Goal: Task Accomplishment & Management: Complete application form

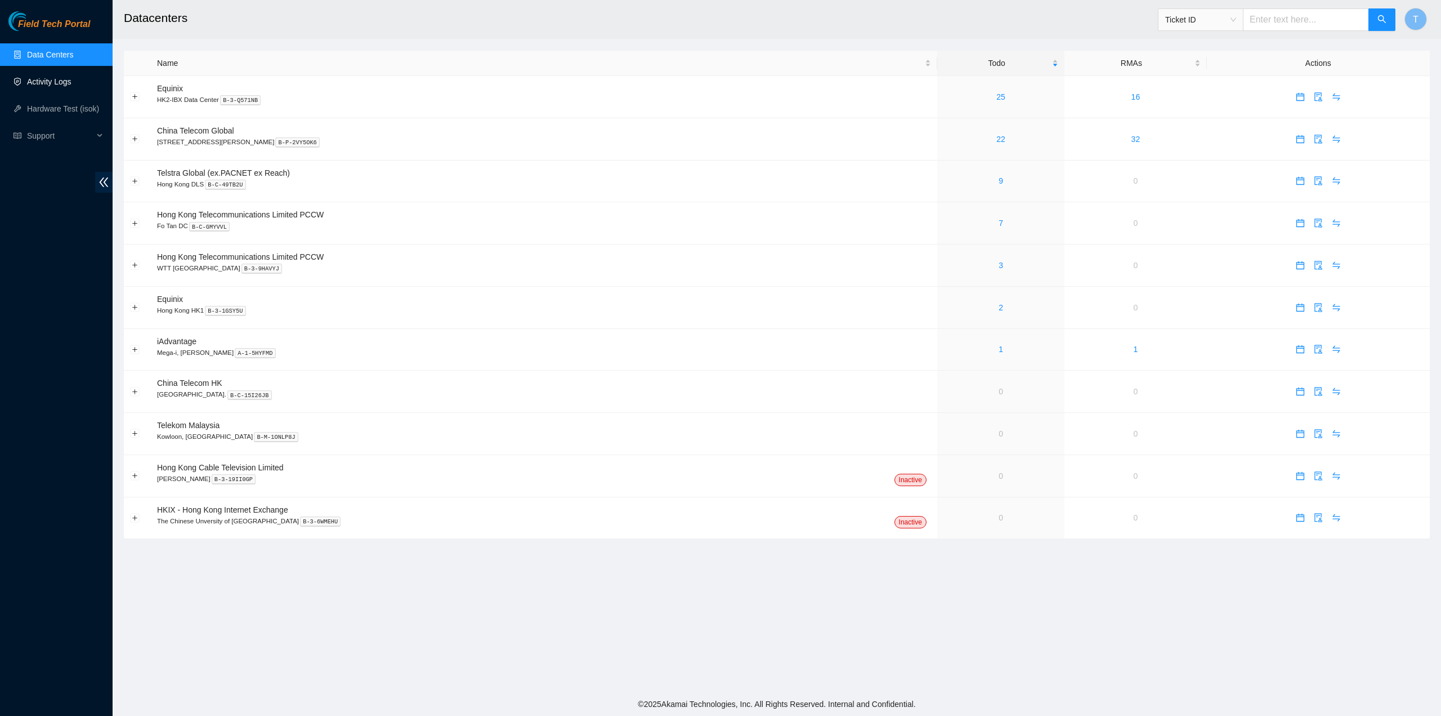
click at [61, 86] on link "Activity Logs" at bounding box center [49, 81] width 44 height 9
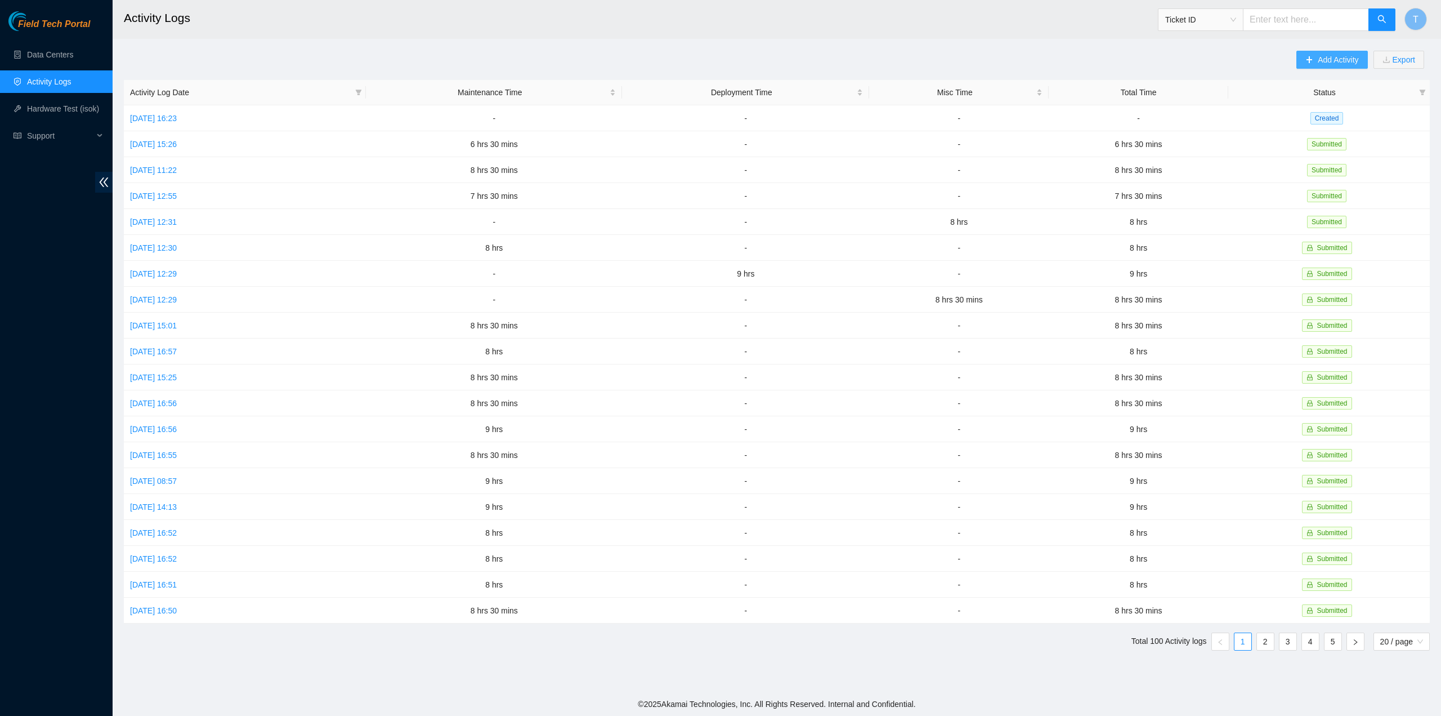
click at [1328, 56] on span "Add Activity" at bounding box center [1338, 59] width 41 height 12
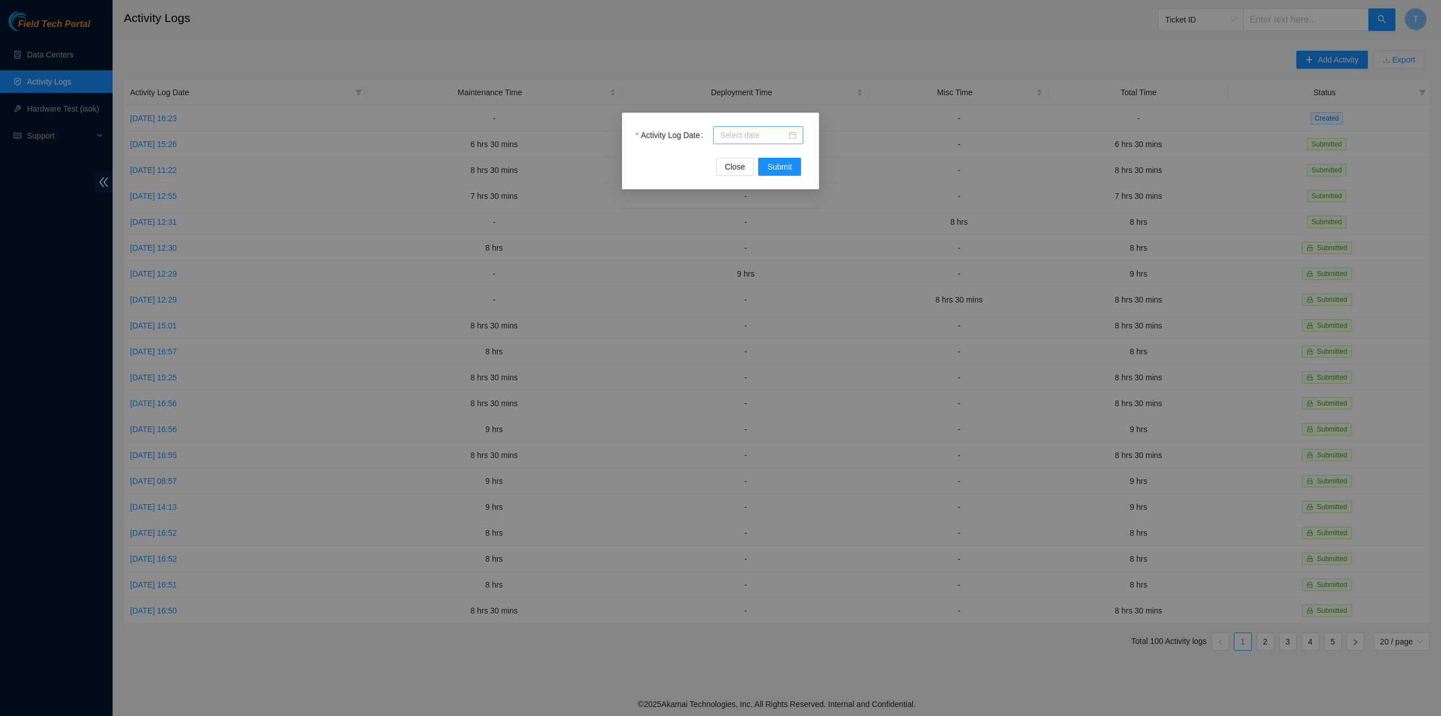
click at [742, 130] on input "Activity Log Date" at bounding box center [753, 135] width 66 height 12
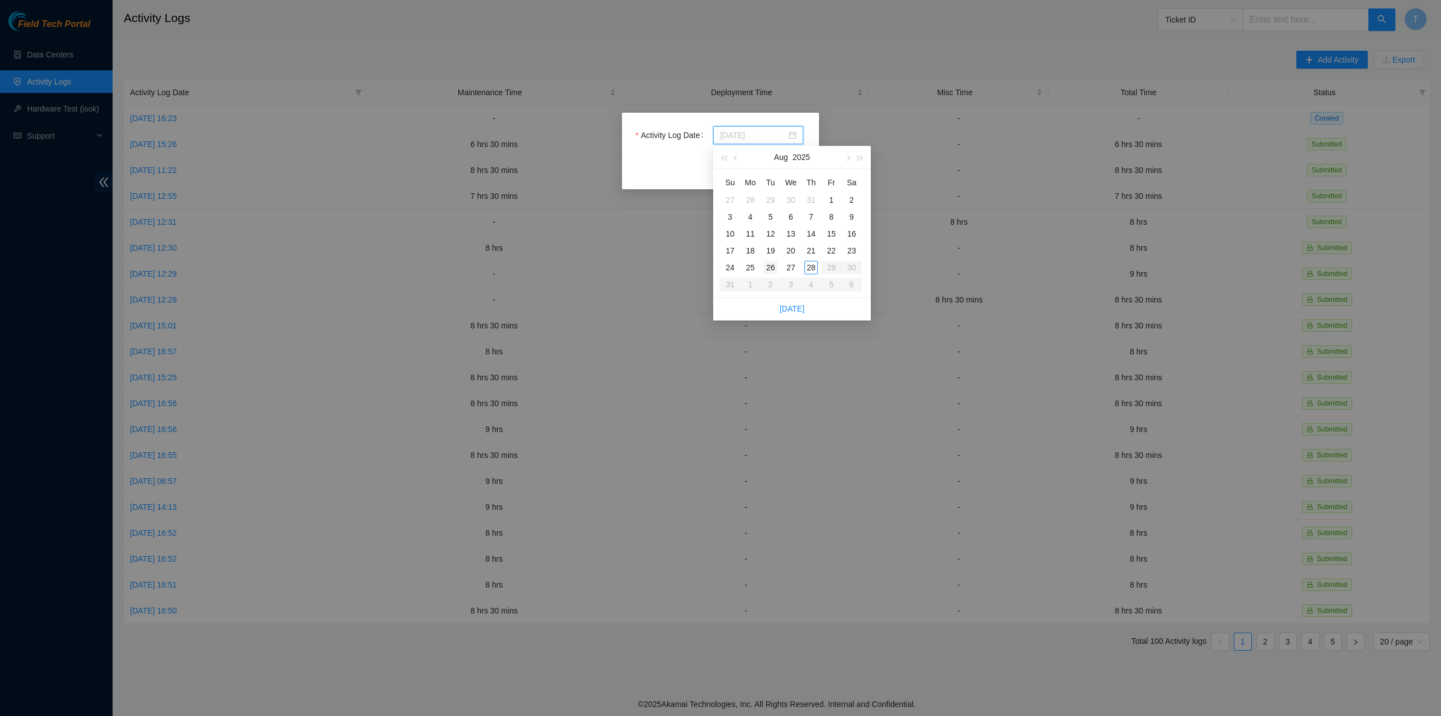
type input "2025-08-26"
click at [770, 266] on div "26" at bounding box center [771, 268] width 14 height 14
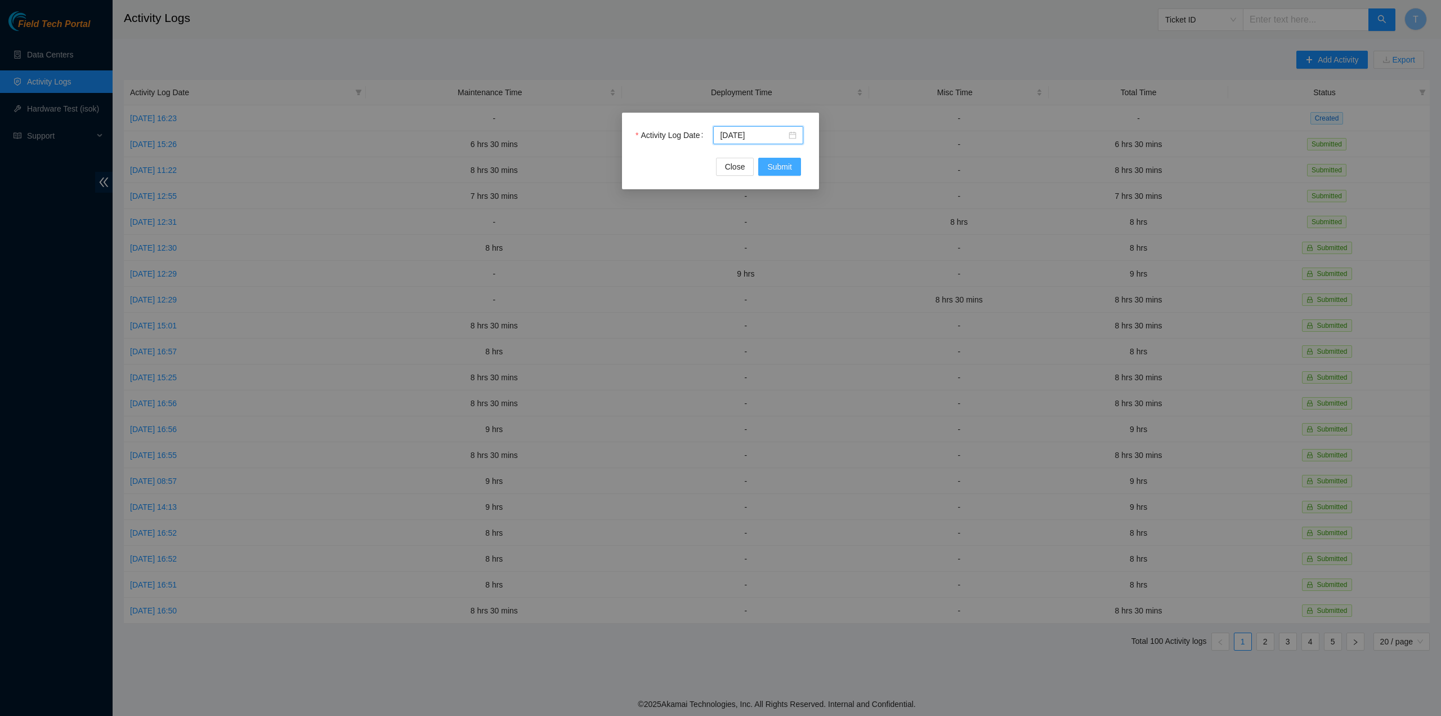
click at [781, 167] on span "Submit" at bounding box center [779, 166] width 25 height 12
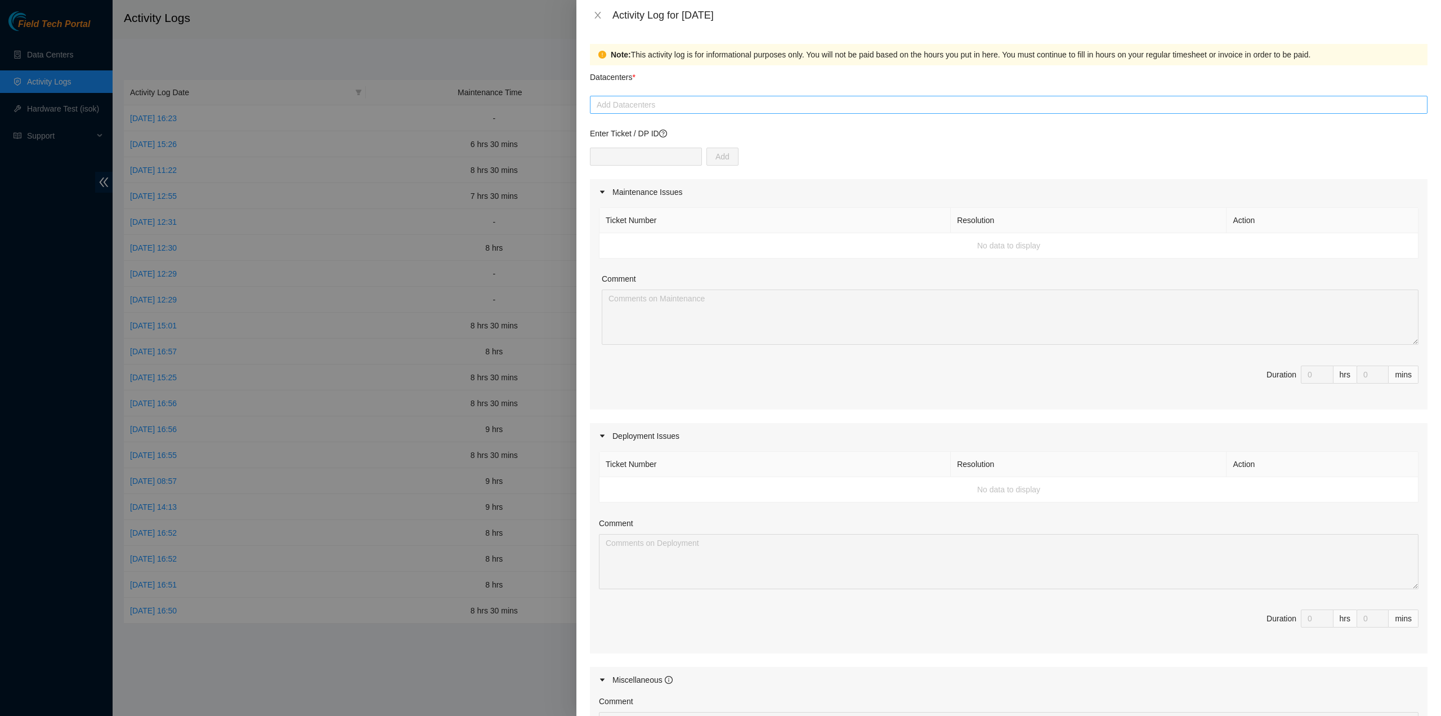
click at [708, 103] on div at bounding box center [1009, 105] width 832 height 14
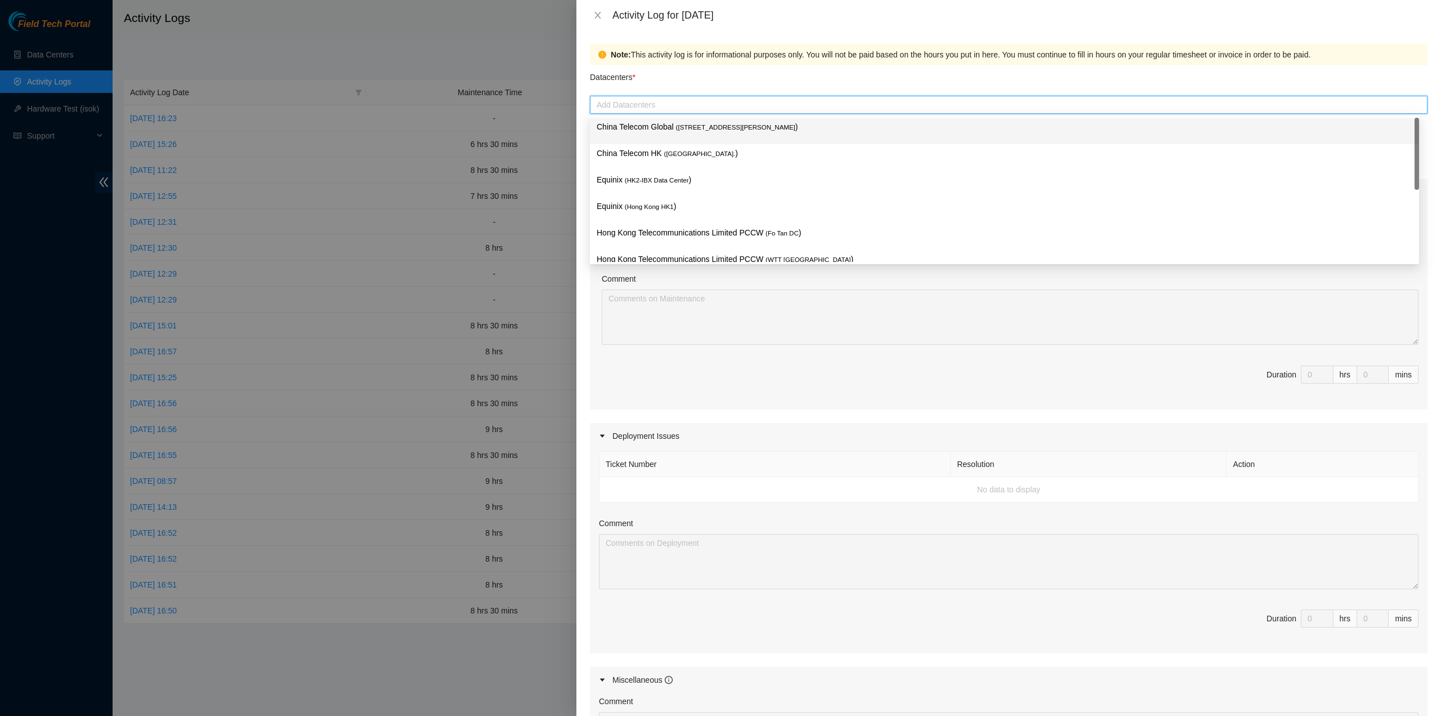
click at [698, 125] on span "( Room B11, 2/F, 18 Chun Yat Street, TKO , Hong Kong" at bounding box center [735, 127] width 119 height 7
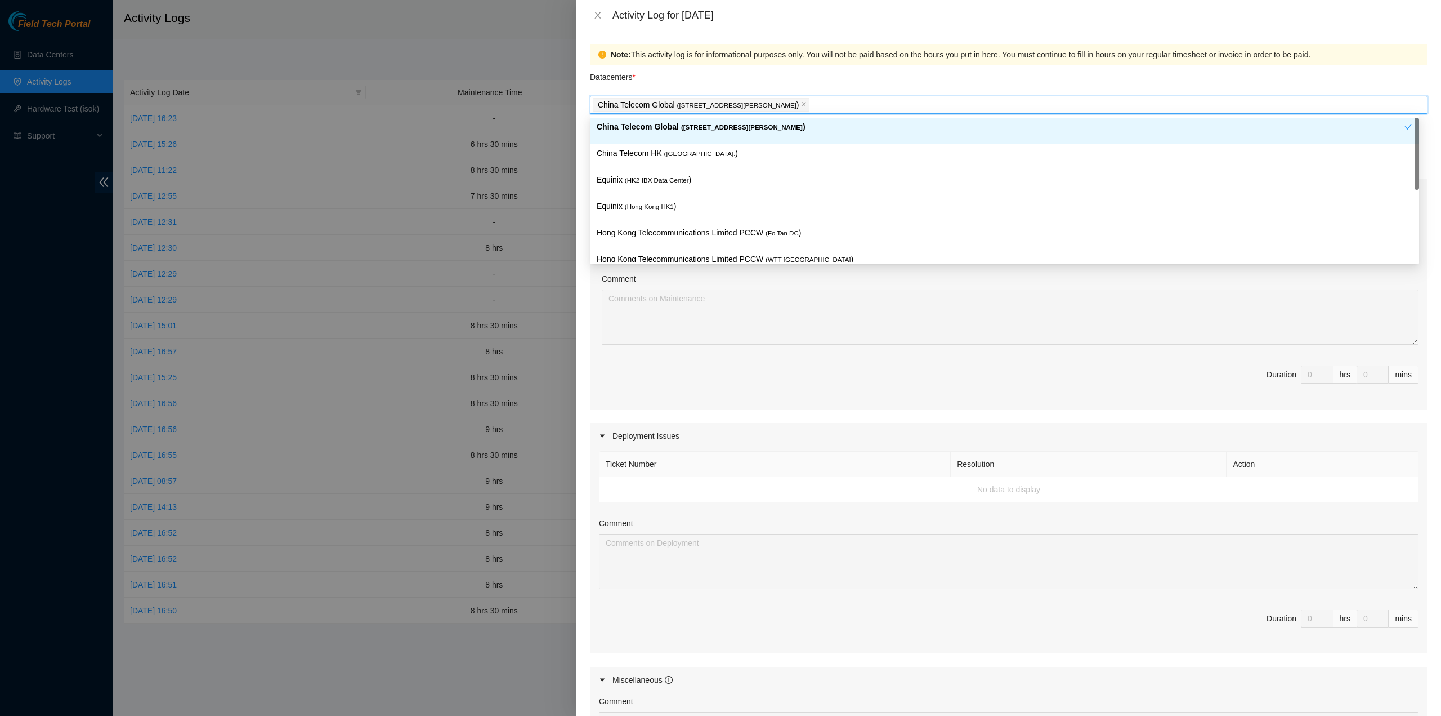
click at [682, 155] on span "( Hong Kong." at bounding box center [700, 153] width 72 height 7
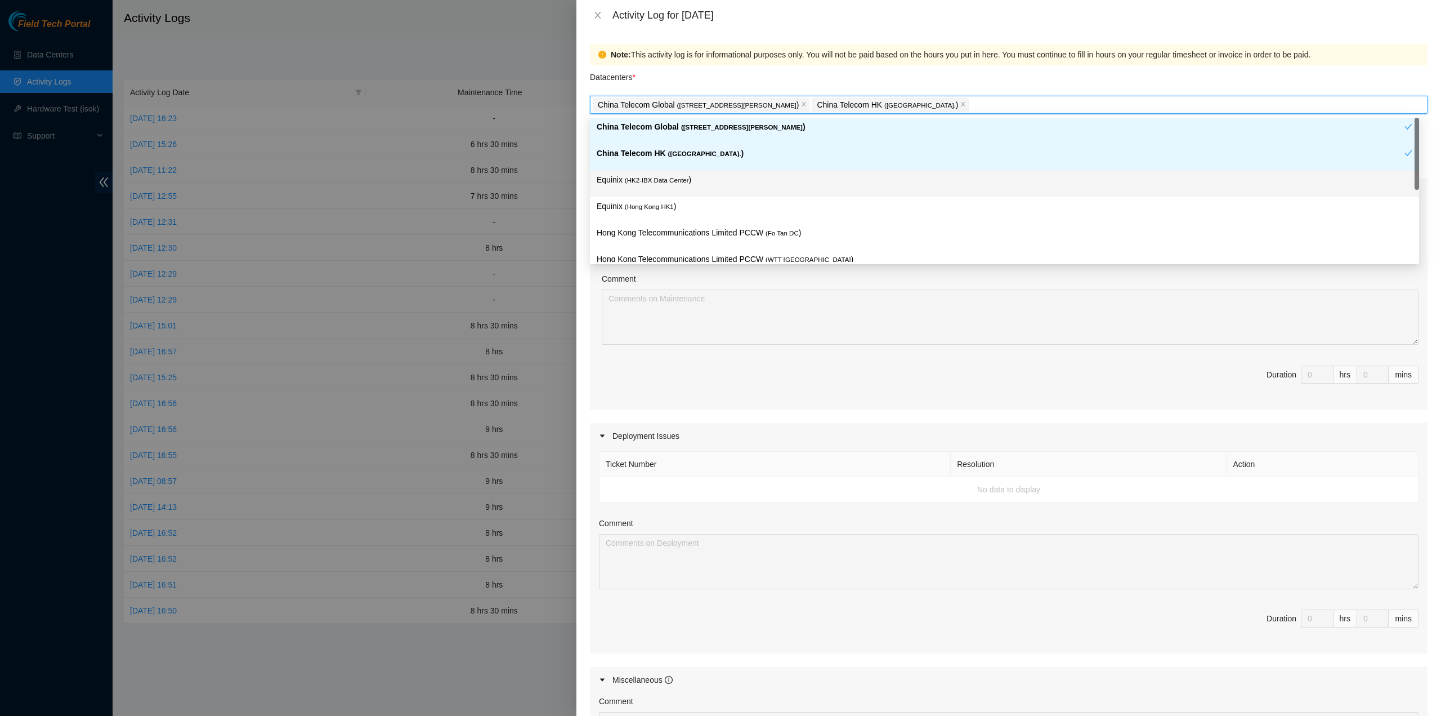
drag, startPoint x: 673, startPoint y: 177, endPoint x: 672, endPoint y: 187, distance: 10.2
click at [673, 178] on span "( HK2-IBX Data Center" at bounding box center [657, 180] width 64 height 7
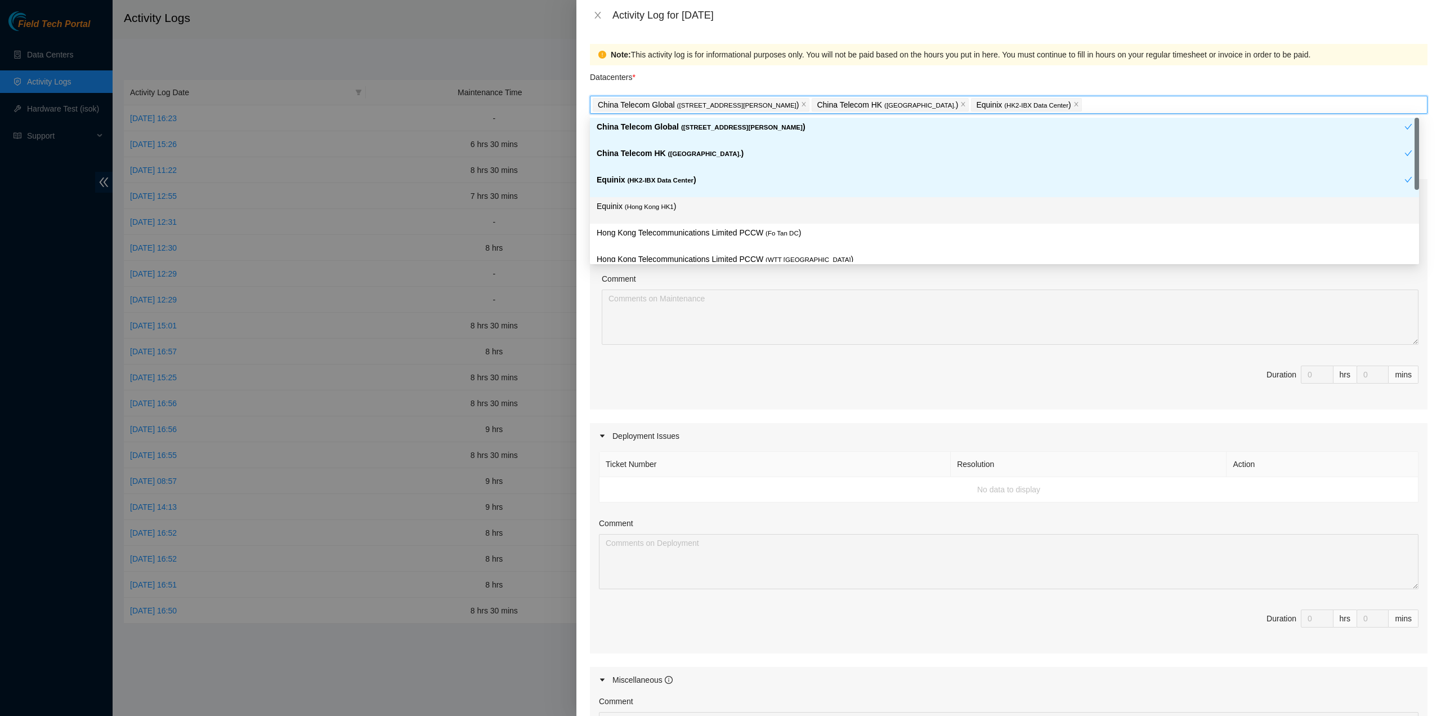
click at [672, 202] on p "Equinix ( Hong Kong HK1 )" at bounding box center [1005, 206] width 816 height 13
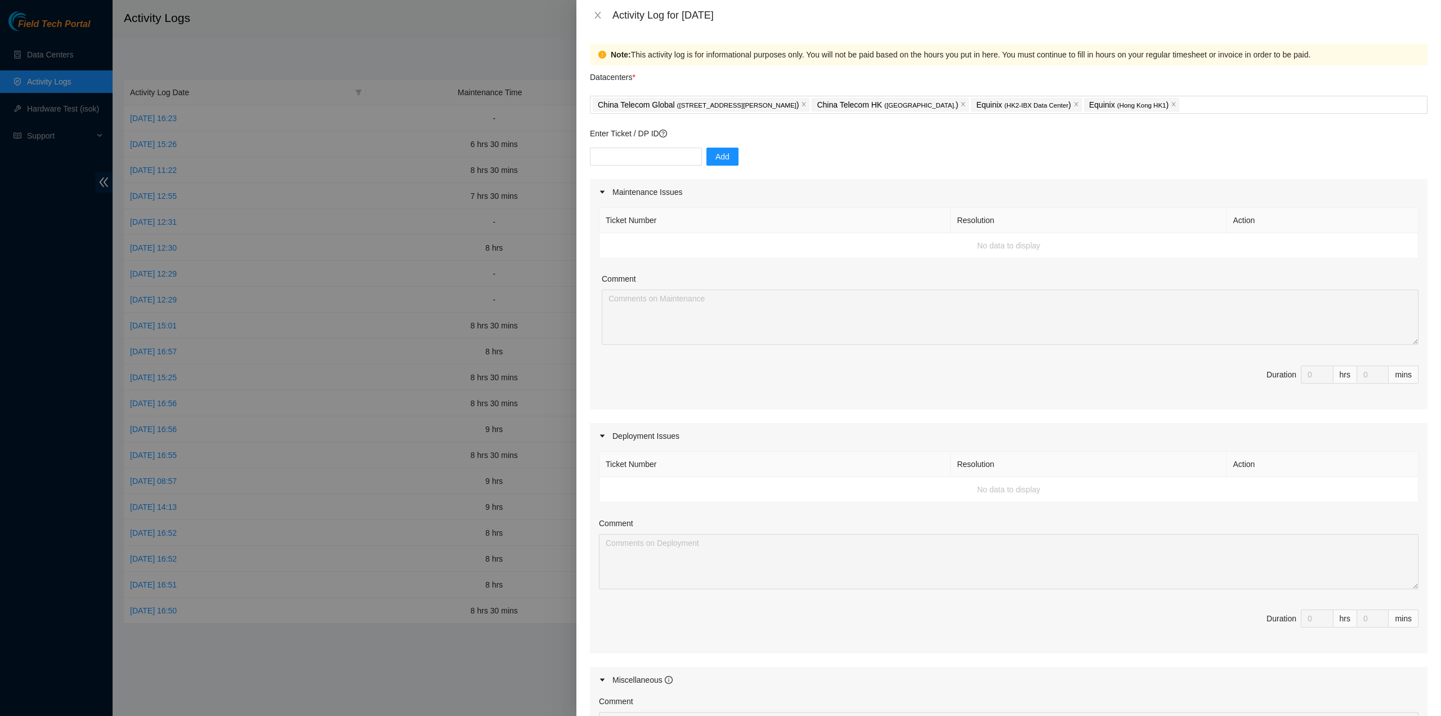
click at [619, 180] on div "Maintenance Issues" at bounding box center [1009, 192] width 838 height 26
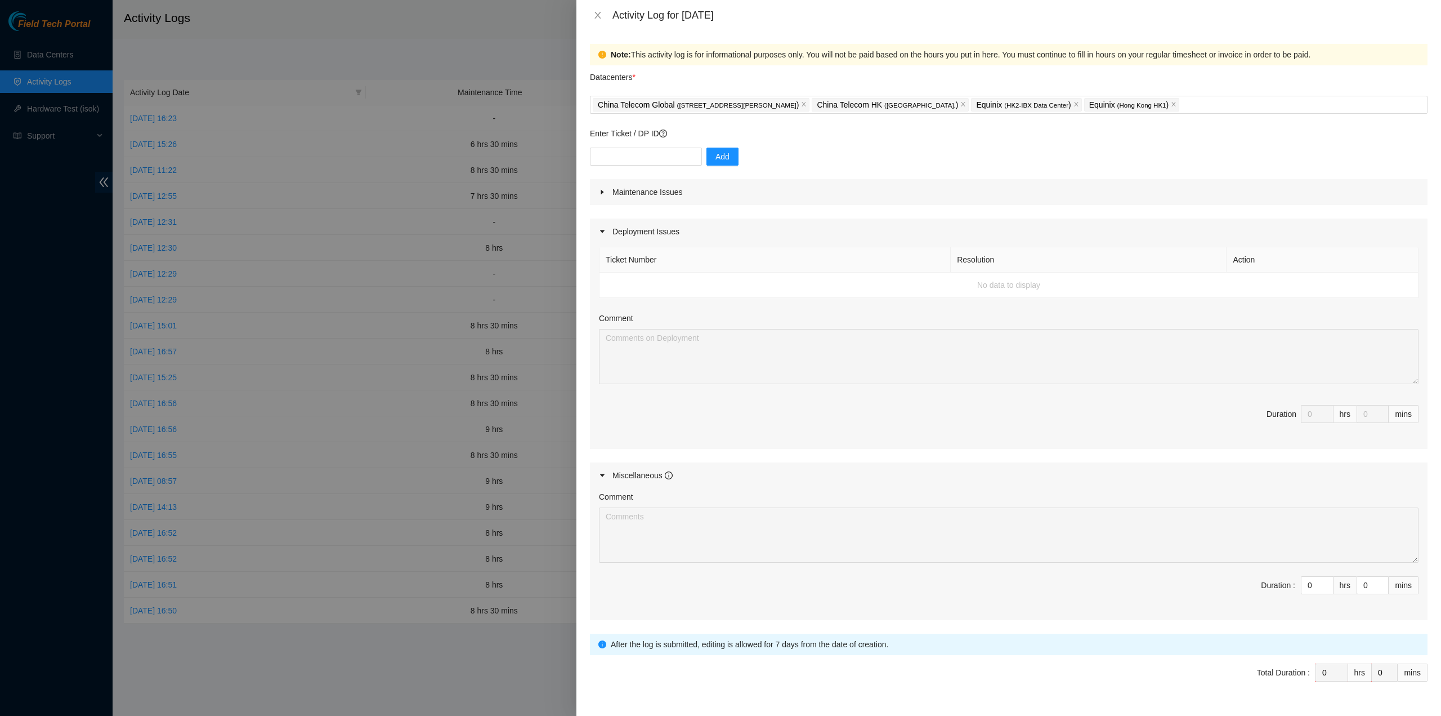
click at [618, 168] on div "Add" at bounding box center [1009, 164] width 838 height 32
click at [613, 164] on div "Add" at bounding box center [1009, 164] width 838 height 32
click at [603, 161] on input "text" at bounding box center [646, 157] width 112 height 18
type input "DP80135"
click at [729, 156] on button "Add" at bounding box center [723, 157] width 32 height 18
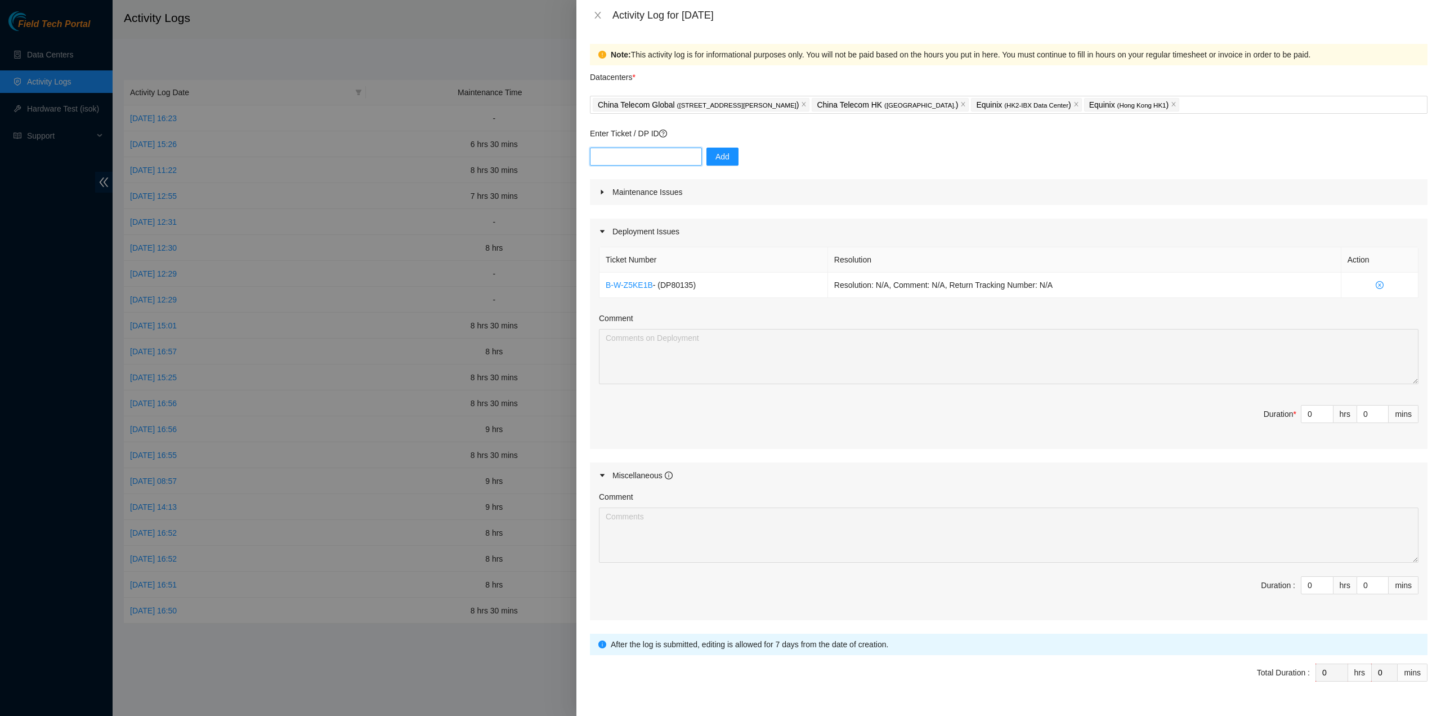
click at [638, 155] on input "text" at bounding box center [646, 157] width 112 height 18
type input "DP76877"
click at [1411, 28] on icon "close" at bounding box center [1412, 29] width 6 height 6
click at [1238, 110] on div "China Telecom Global ( Room B11, 2/F, 18 Chun Yat Street, TKO , Hong Kong ) Chi…" at bounding box center [1009, 105] width 832 height 16
click at [1188, 110] on div "China Telecom Global ( Room B11, 2/F, 18 Chun Yat Street, TKO , Hong Kong ) Chi…" at bounding box center [1009, 105] width 832 height 16
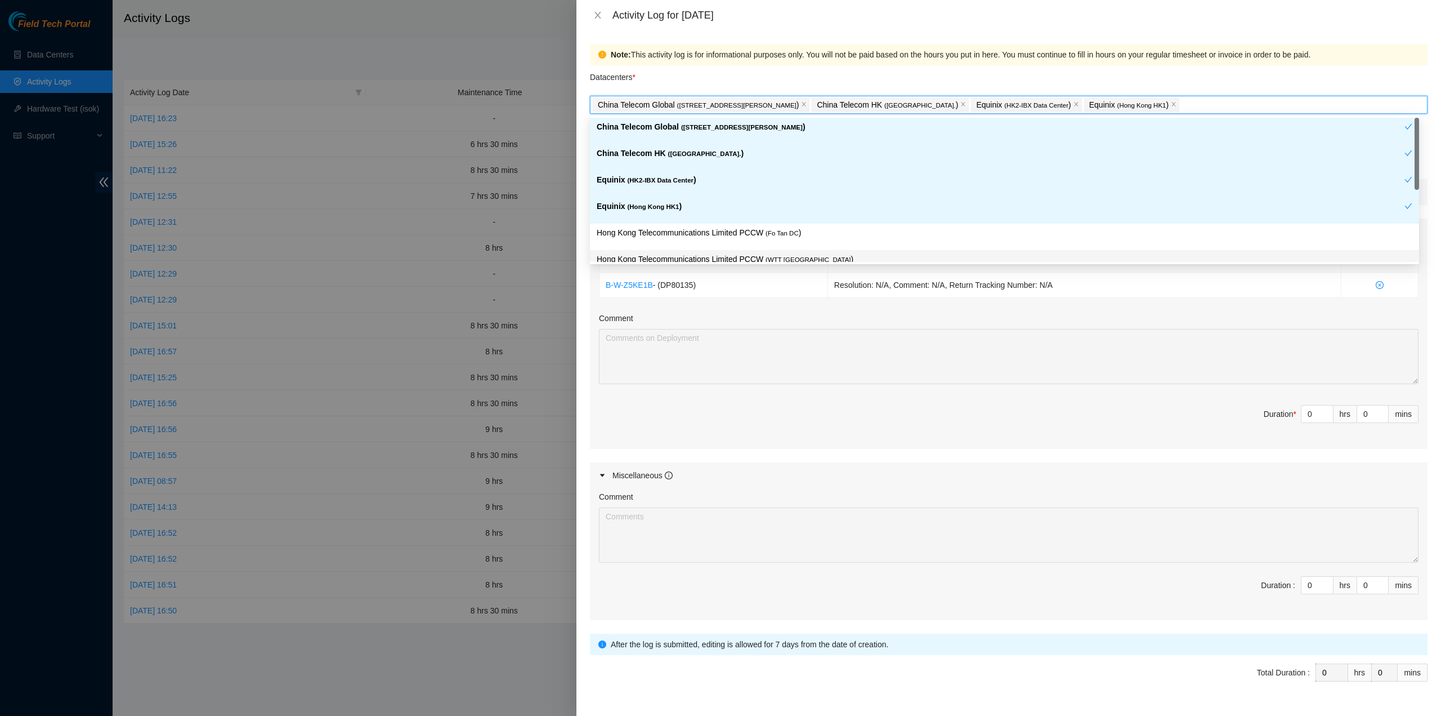
click at [1188, 107] on div "China Telecom Global ( Room B11, 2/F, 18 Chun Yat Street, TKO , Hong Kong ) Chi…" at bounding box center [1009, 105] width 832 height 16
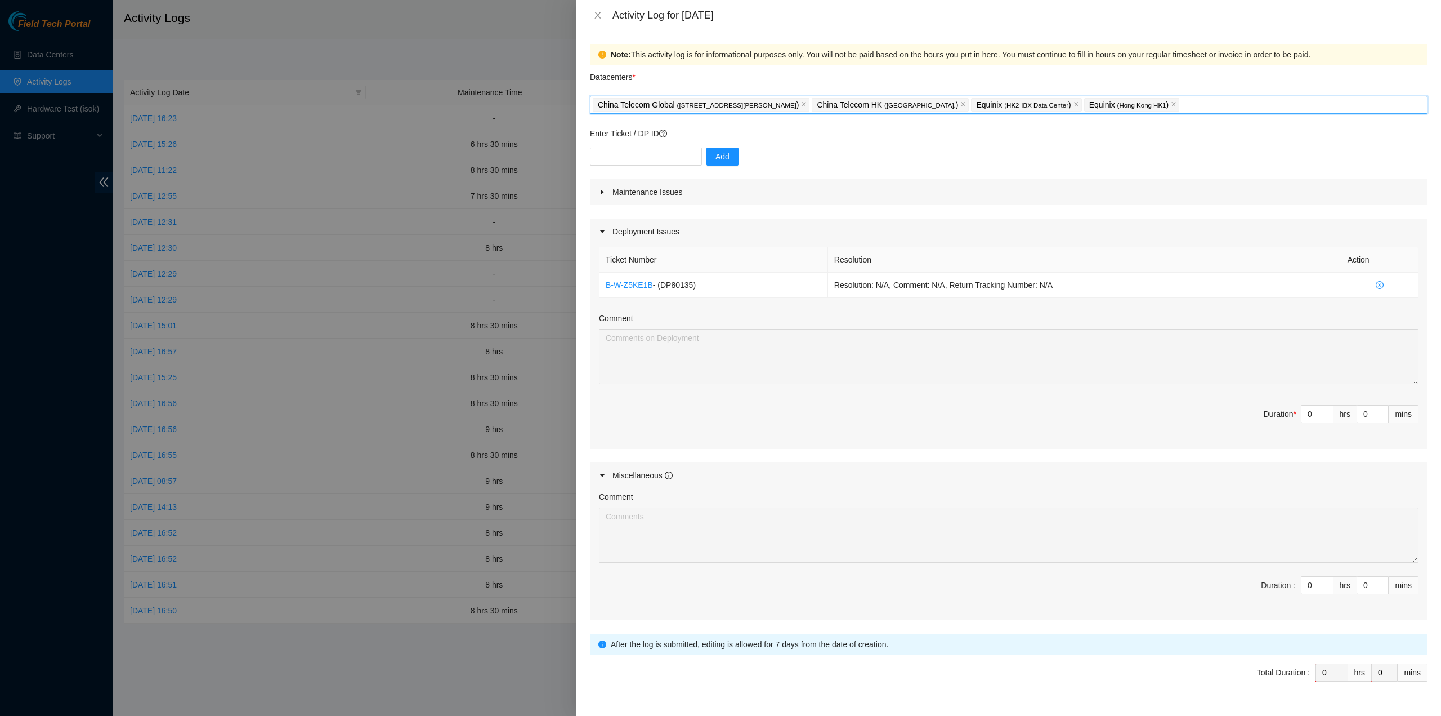
click at [1190, 106] on div "China Telecom Global ( Room B11, 2/F, 18 Chun Yat Street, TKO , Hong Kong ) Chi…" at bounding box center [1009, 105] width 832 height 16
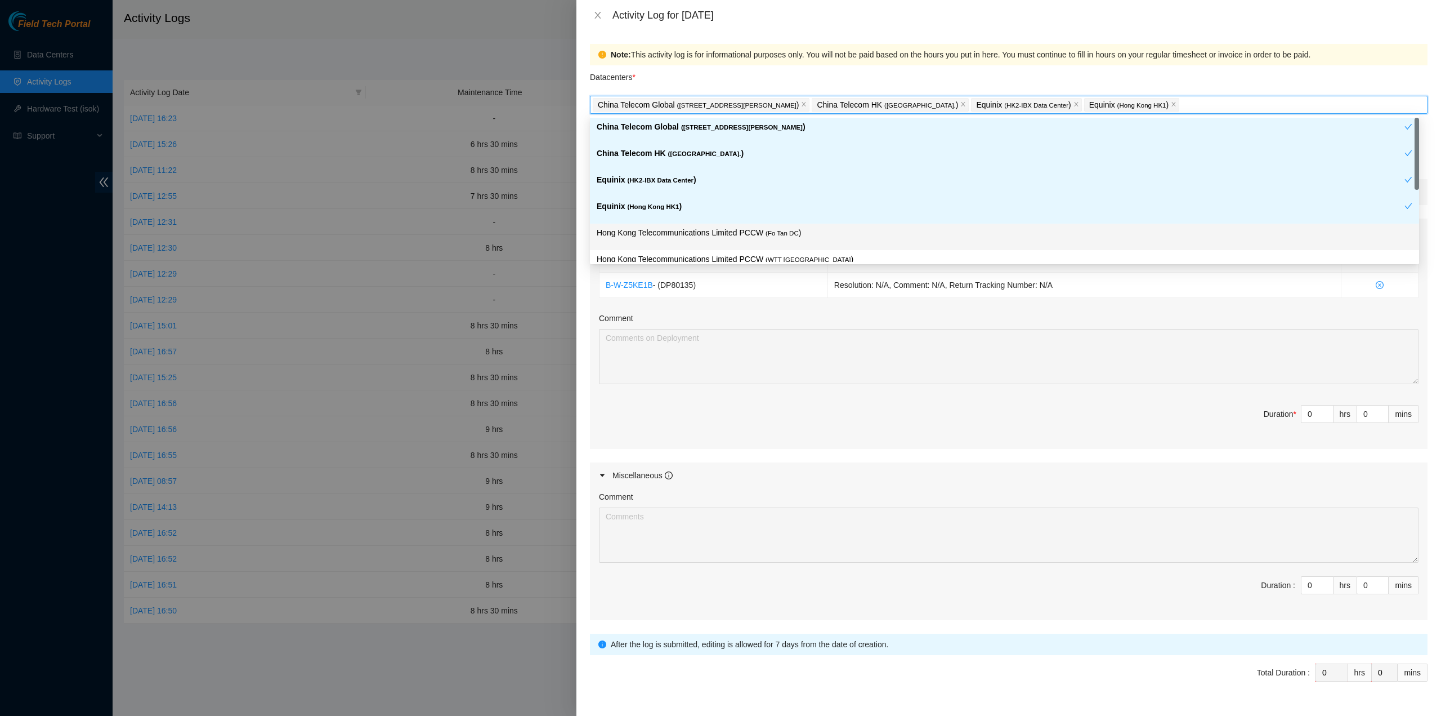
click at [872, 236] on p "Hong Kong Telecommunications Limited PCCW ( Fo Tan DC )" at bounding box center [1005, 232] width 816 height 13
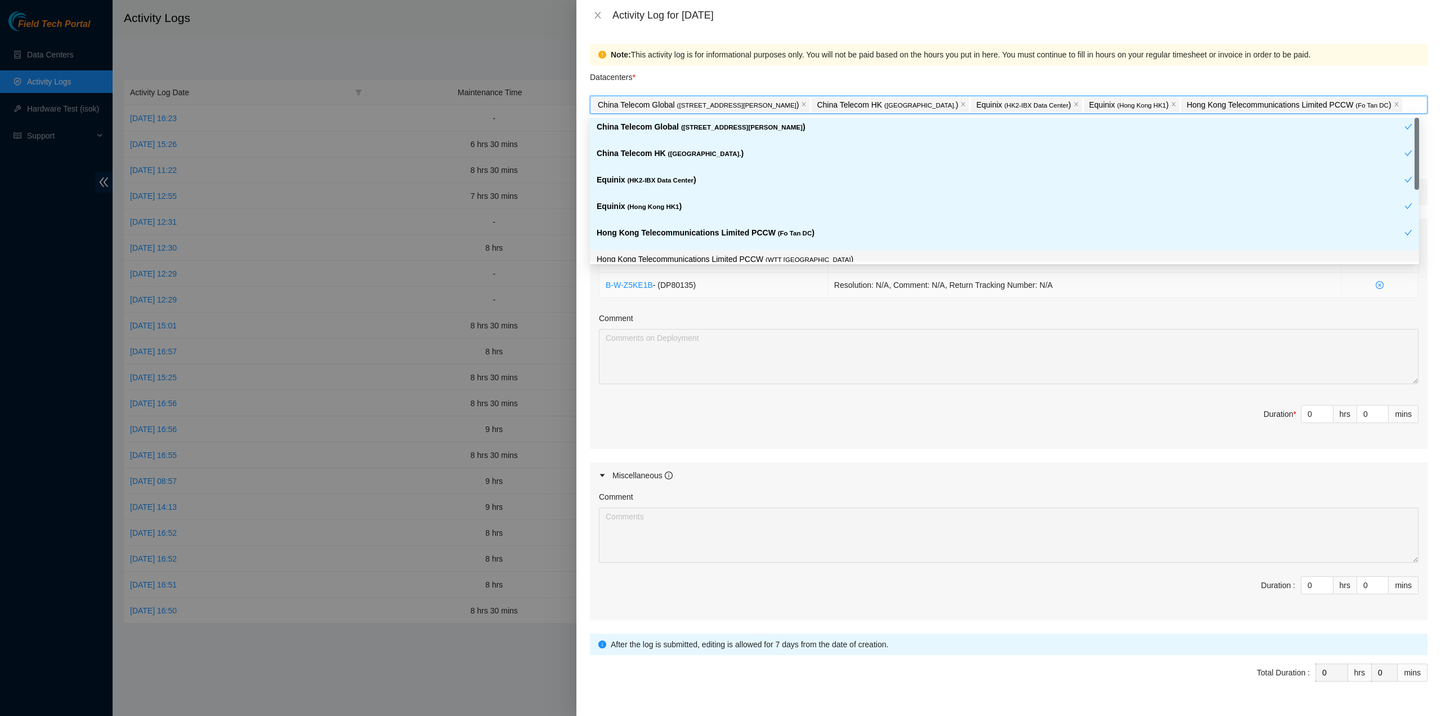
click at [1209, 300] on div "Ticket Number Resolution Action B-W-Z5KE1B - ( DP80135 ) Resolution: N/A, Comme…" at bounding box center [1009, 346] width 838 height 204
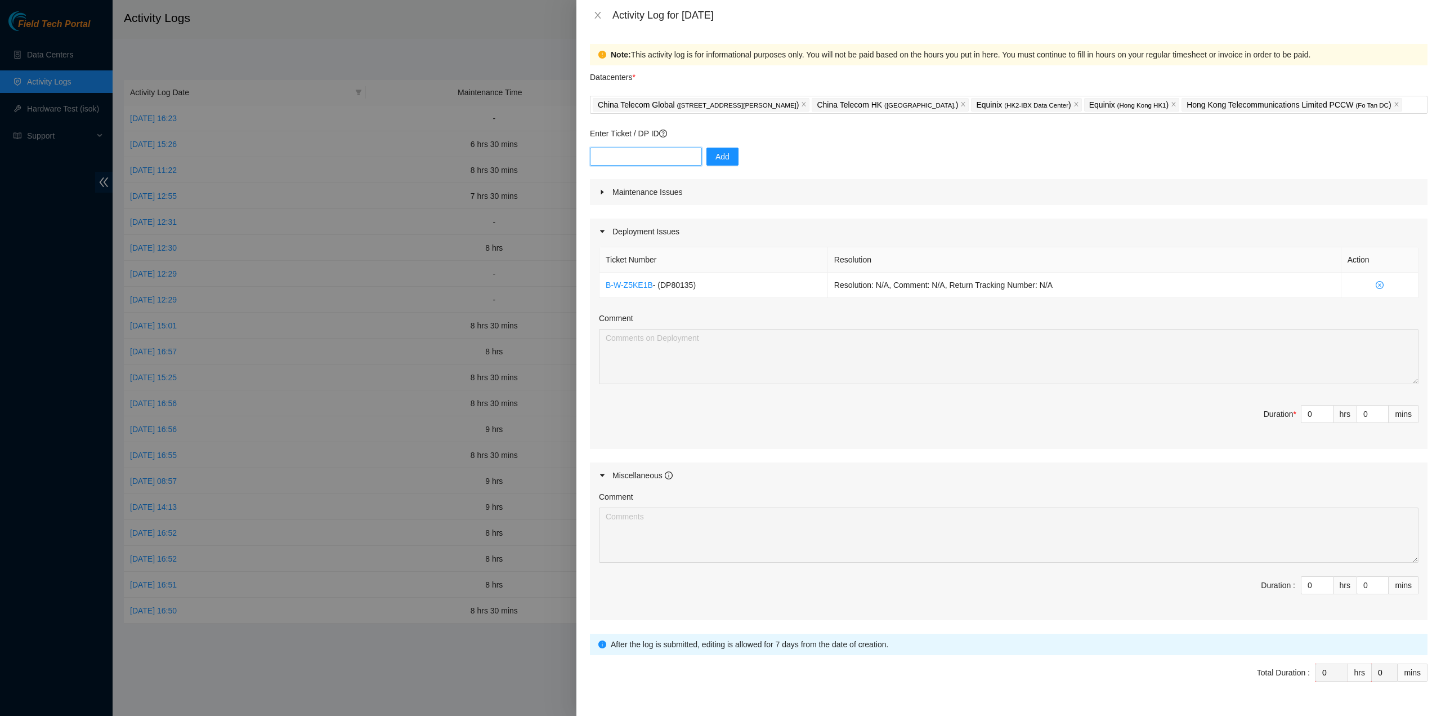
click at [641, 154] on input "text" at bounding box center [646, 157] width 112 height 18
type input "DP78580"
click at [716, 159] on span "Add" at bounding box center [723, 156] width 14 height 12
click at [639, 152] on input "text" at bounding box center [646, 157] width 112 height 18
type input "DP76877"
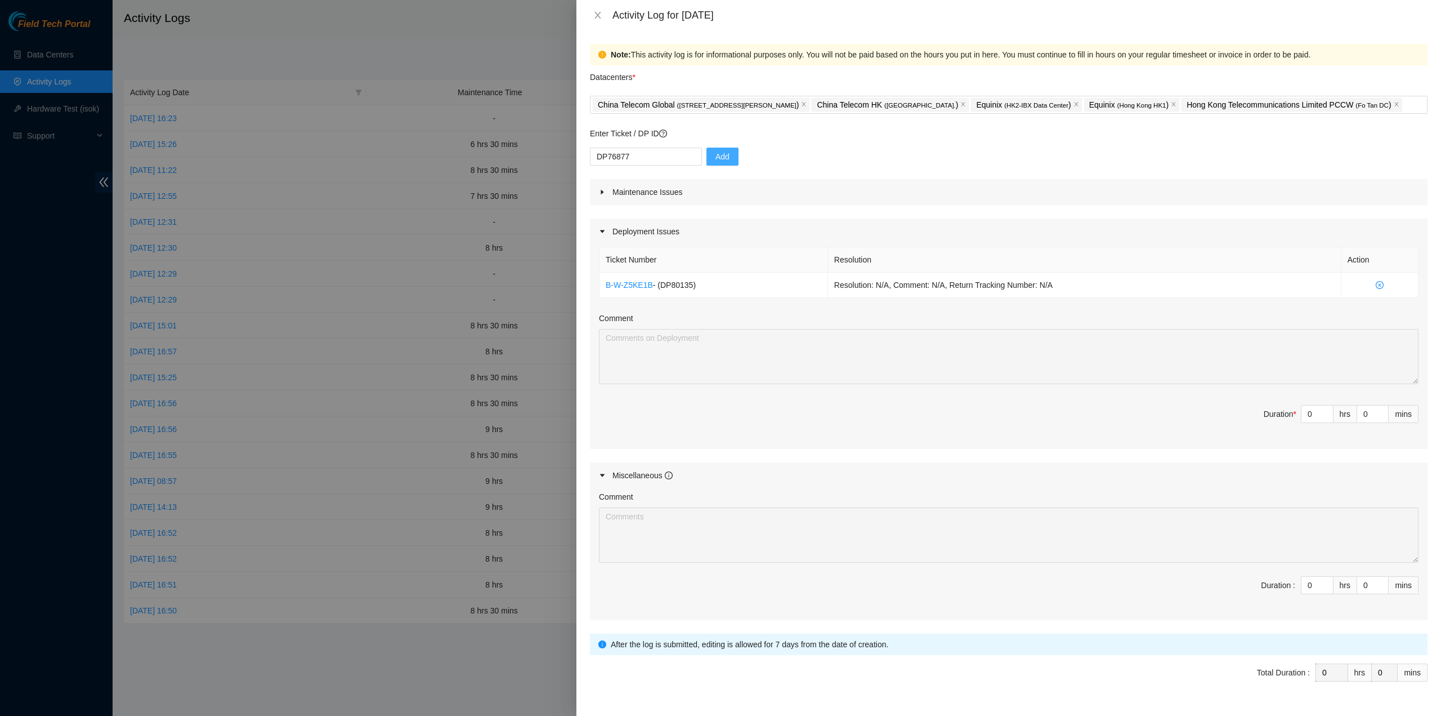
click at [721, 153] on span "Add" at bounding box center [723, 156] width 14 height 12
click at [707, 67] on div "Datacenters *" at bounding box center [1009, 80] width 838 height 30
drag, startPoint x: 660, startPoint y: 286, endPoint x: 690, endPoint y: 290, distance: 30.1
click at [690, 290] on td "B-W-Z5KE1B - ( DP80135 )" at bounding box center [714, 285] width 229 height 25
copy span "( DP80135"
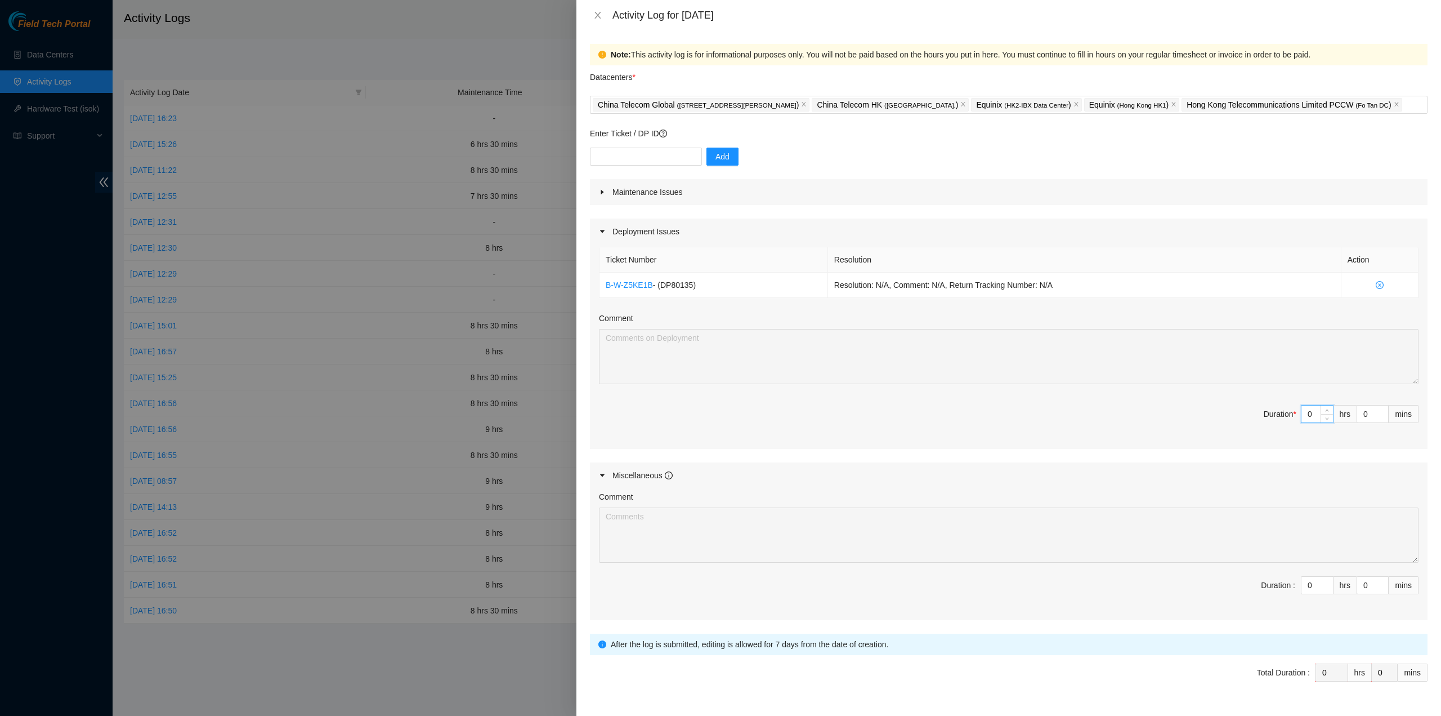
drag, startPoint x: 1305, startPoint y: 414, endPoint x: 1279, endPoint y: 410, distance: 26.8
click at [1280, 410] on span "Duration * 0 hrs 0 mins" at bounding box center [1009, 421] width 820 height 32
type input "8"
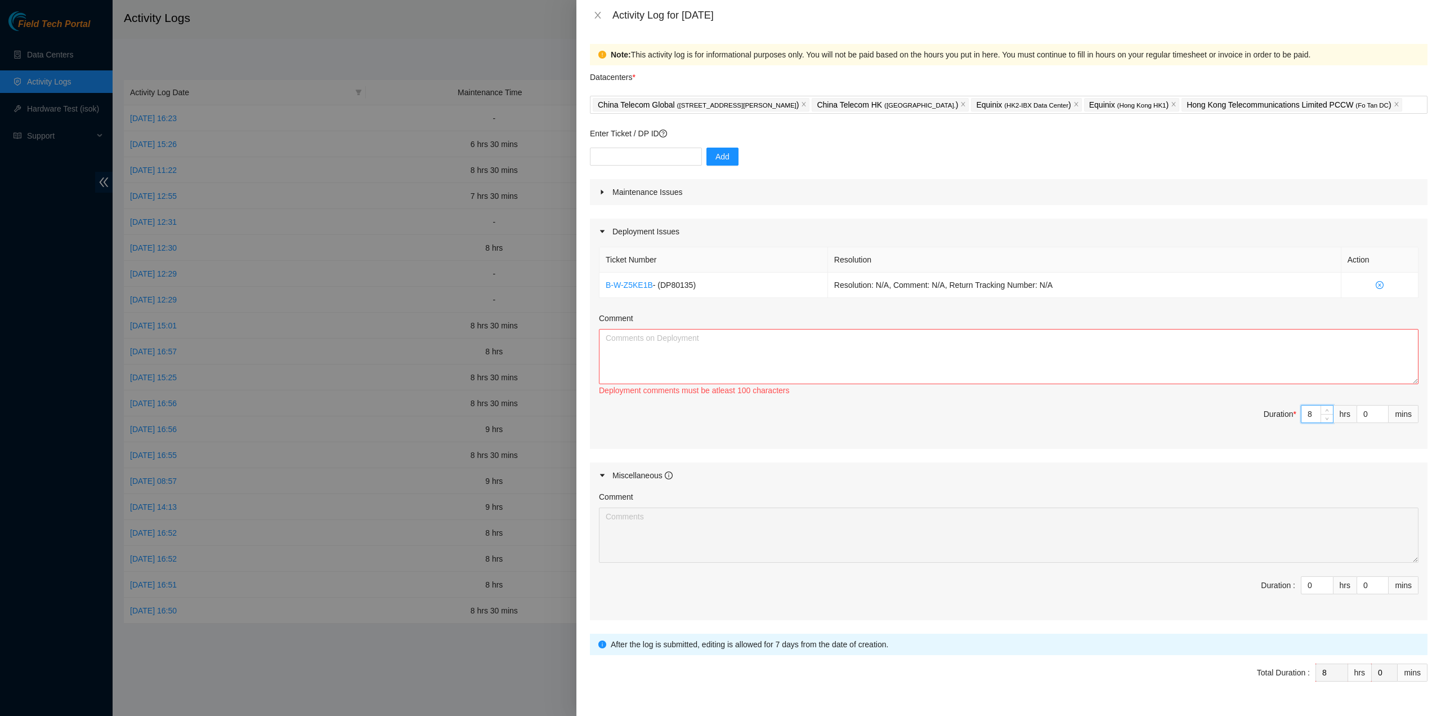
type input "8"
click at [1032, 405] on span "Duration * 8 hrs 0 mins" at bounding box center [1009, 421] width 820 height 32
drag, startPoint x: 1068, startPoint y: 288, endPoint x: 588, endPoint y: 246, distance: 482.1
click at [588, 246] on div "Note: This activity log is for informational purposes only. You will not be pai…" at bounding box center [1009, 372] width 865 height 685
click at [745, 336] on textarea "Comment" at bounding box center [1009, 356] width 820 height 55
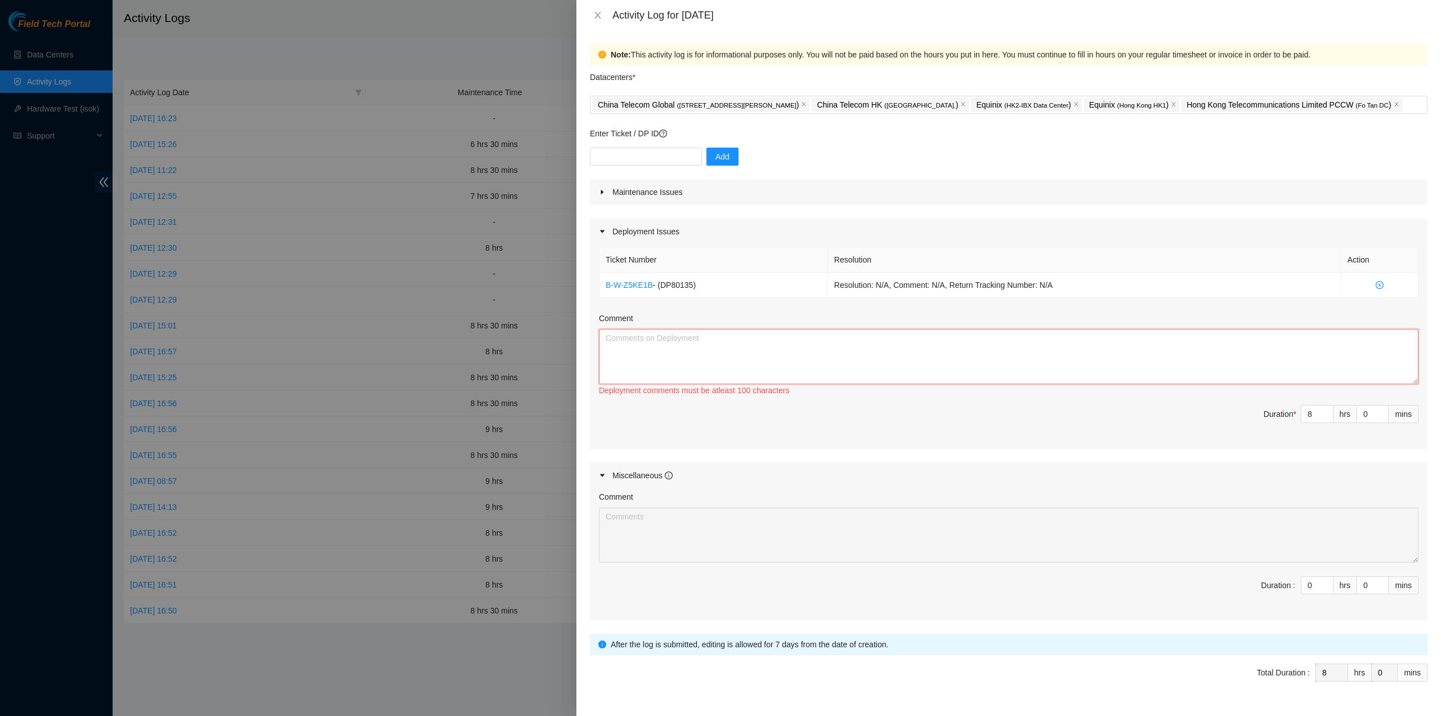
paste textarea "DP76877 DP81102 DP80135 icket Number Resolution Action B-W-Z5KE1B - (DP80135) R…"
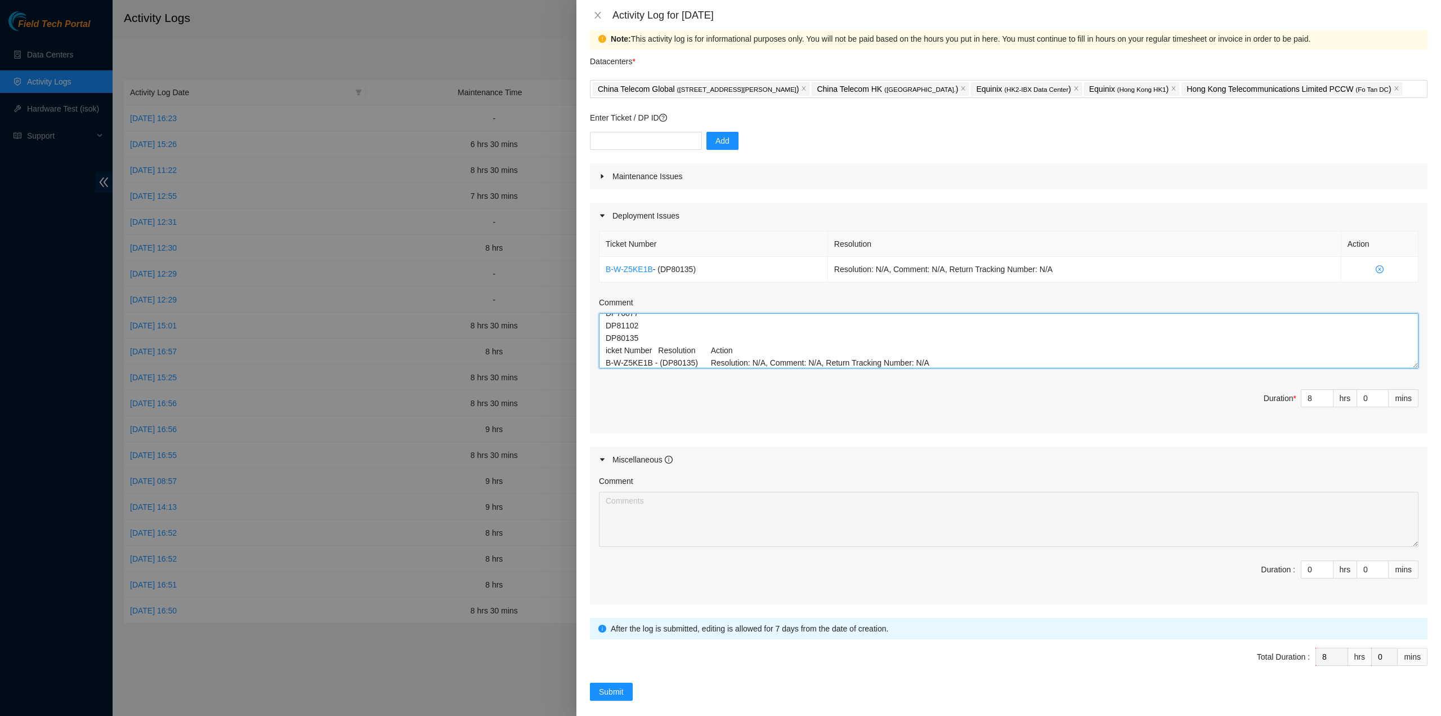
scroll to position [25, 0]
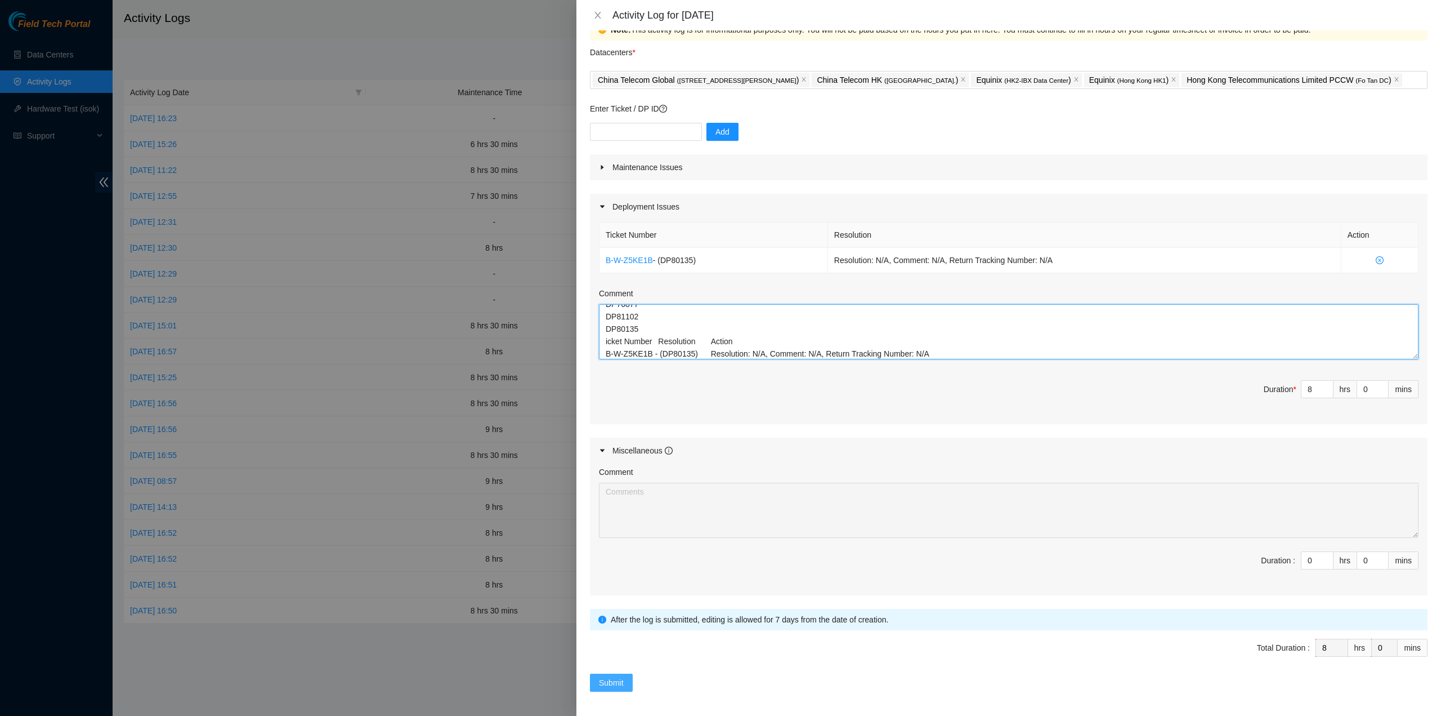
type textarea "DP76877 DP81102 DP80135 icket Number Resolution Action B-W-Z5KE1B - (DP80135) R…"
drag, startPoint x: 606, startPoint y: 676, endPoint x: 786, endPoint y: 715, distance: 183.9
click at [610, 676] on span "Submit" at bounding box center [611, 682] width 25 height 12
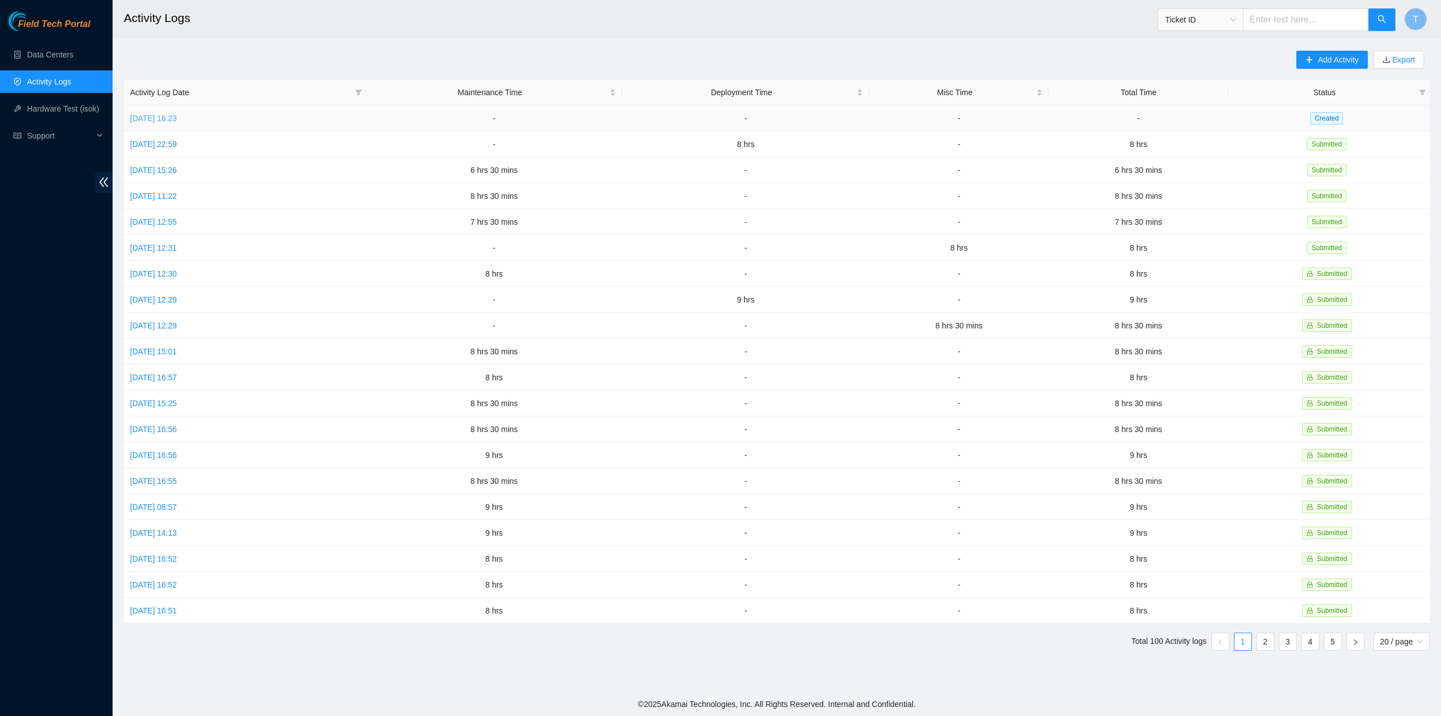
click at [146, 114] on link "Wed, 27 Aug 2025 16:23" at bounding box center [153, 118] width 47 height 9
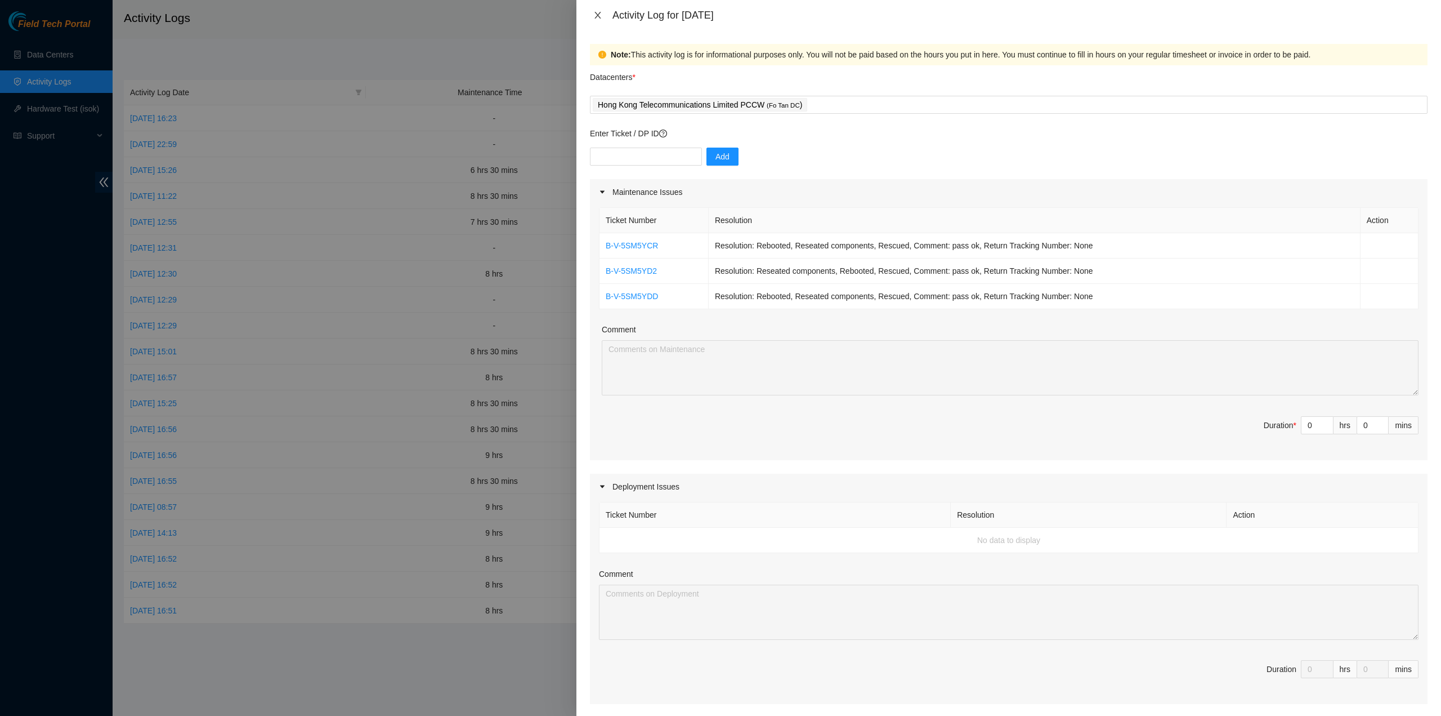
click at [600, 13] on icon "close" at bounding box center [598, 15] width 6 height 7
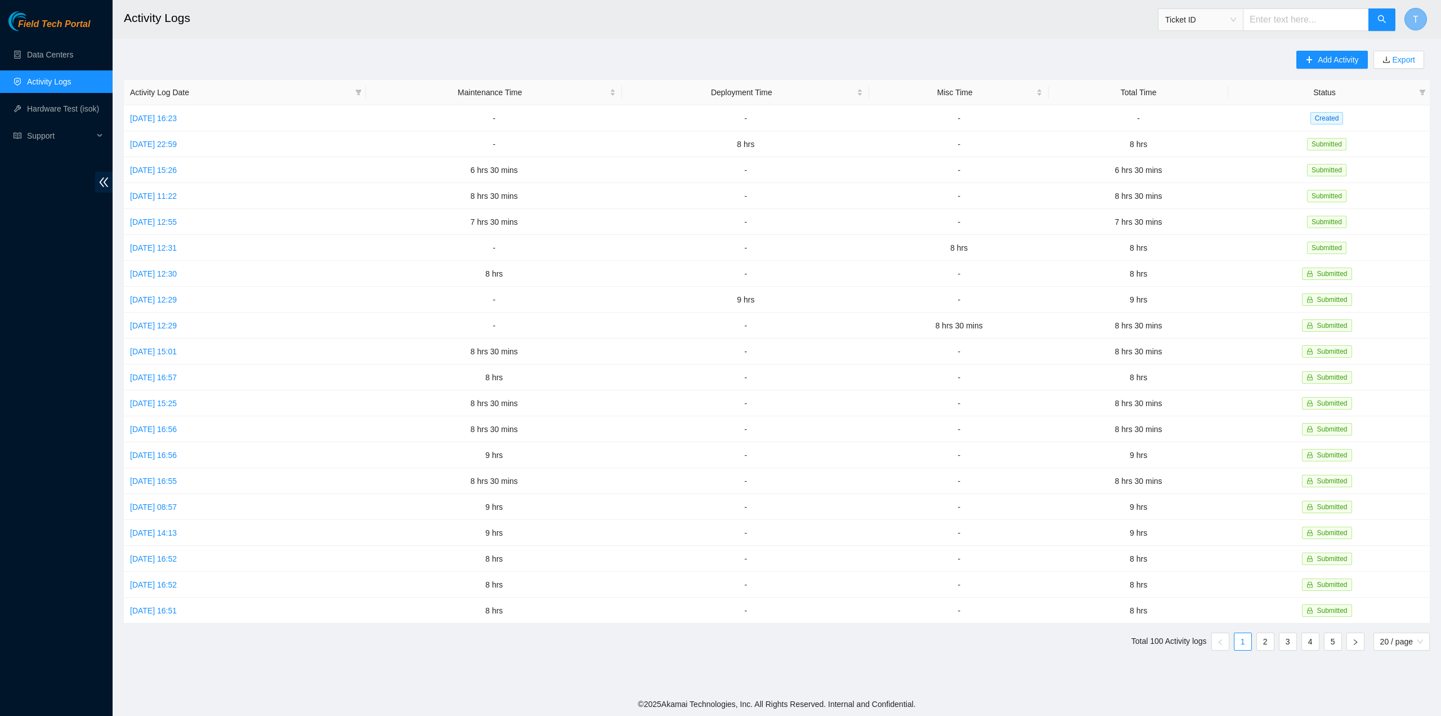
drag, startPoint x: 1414, startPoint y: 21, endPoint x: 1410, endPoint y: 30, distance: 9.6
click at [1414, 21] on span "T" at bounding box center [1416, 19] width 6 height 14
click at [1351, 120] on link "Logout" at bounding box center [1339, 124] width 24 height 9
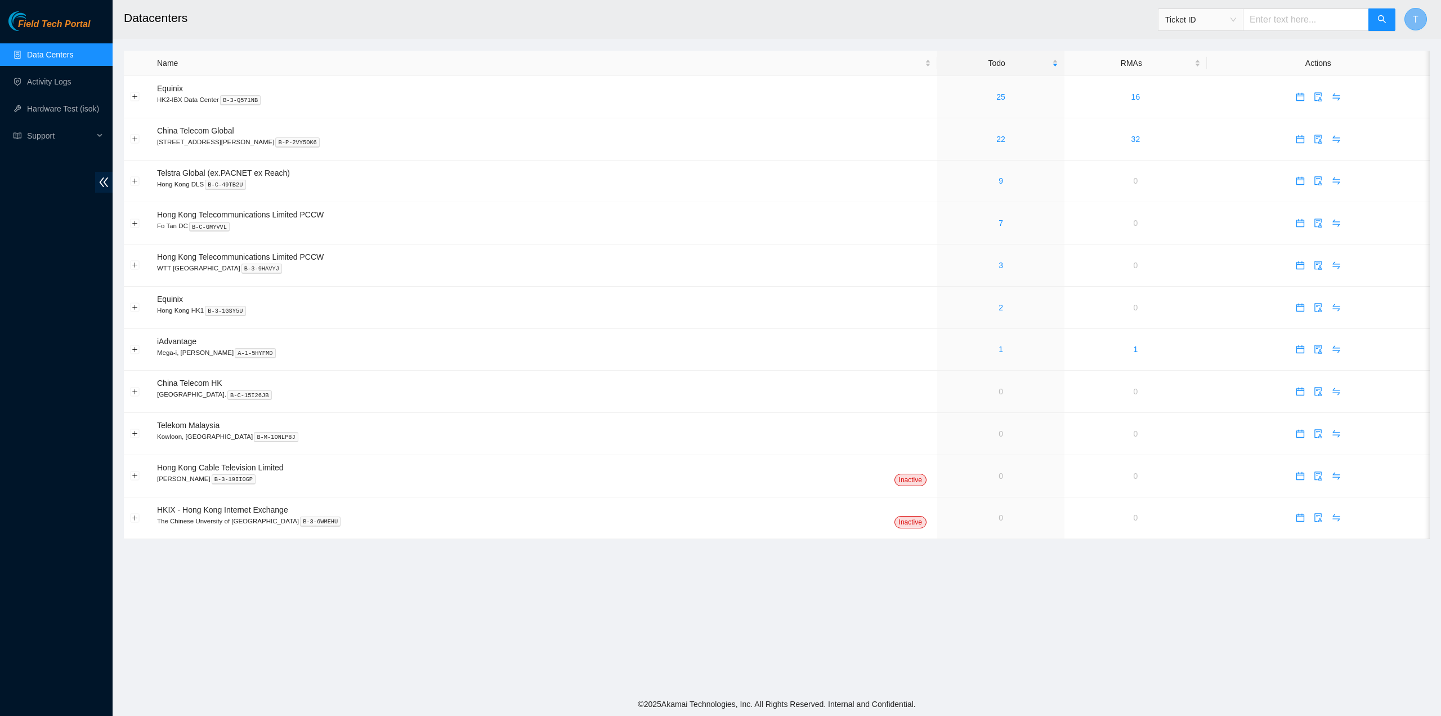
click at [1422, 19] on button "T" at bounding box center [1416, 19] width 23 height 23
click at [1417, 8] on button "T" at bounding box center [1416, 19] width 23 height 23
